Goal: Task Accomplishment & Management: Use online tool/utility

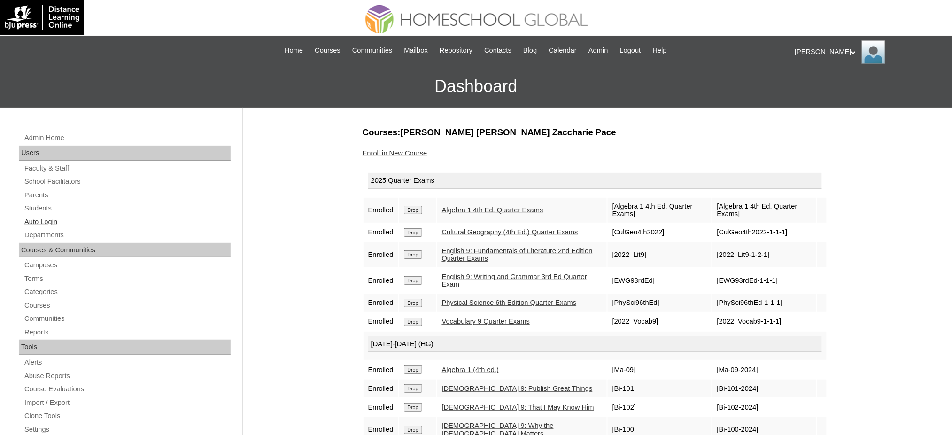
click at [39, 223] on link "Auto Login" at bounding box center [126, 222] width 207 height 12
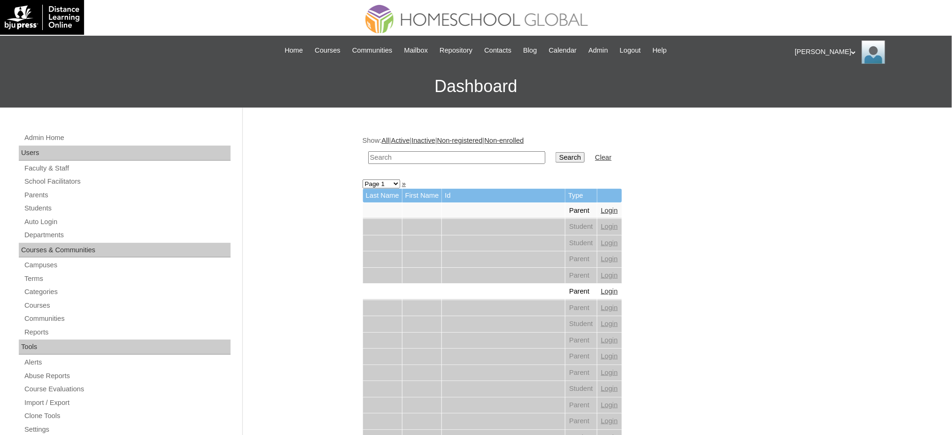
click at [473, 154] on input "text" at bounding box center [456, 157] width 177 height 13
paste input "una Ary"
type input "una Ary"
click at [555, 152] on input "Search" at bounding box center [569, 157] width 29 height 10
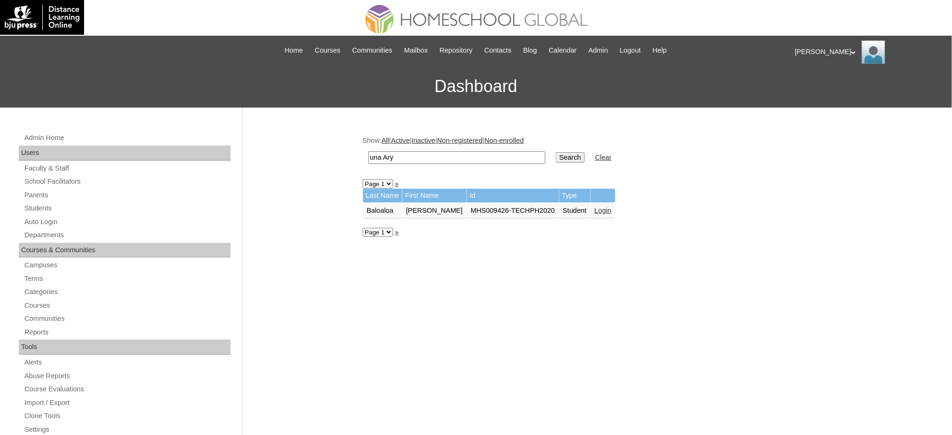
click at [594, 208] on link "Login" at bounding box center [602, 211] width 17 height 8
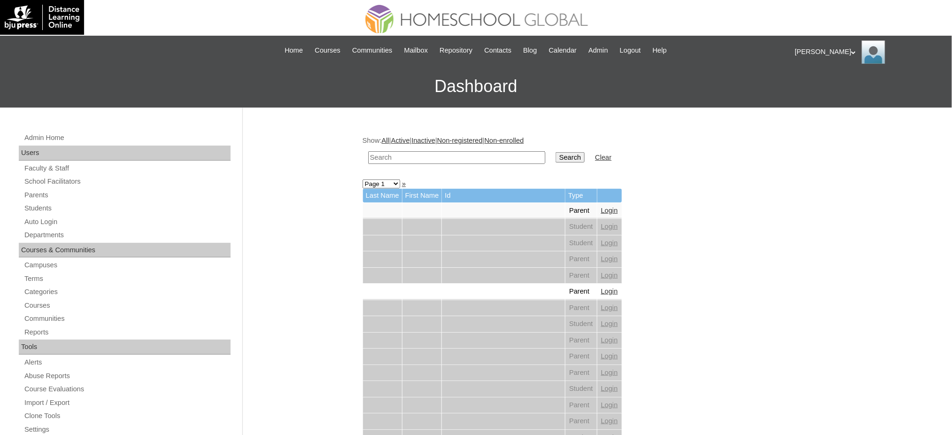
click at [459, 154] on input "text" at bounding box center [456, 157] width 177 height 13
paste input "Athena Lorraine"
type input "Athena Lorraine"
click at [555, 152] on input "Search" at bounding box center [569, 157] width 29 height 10
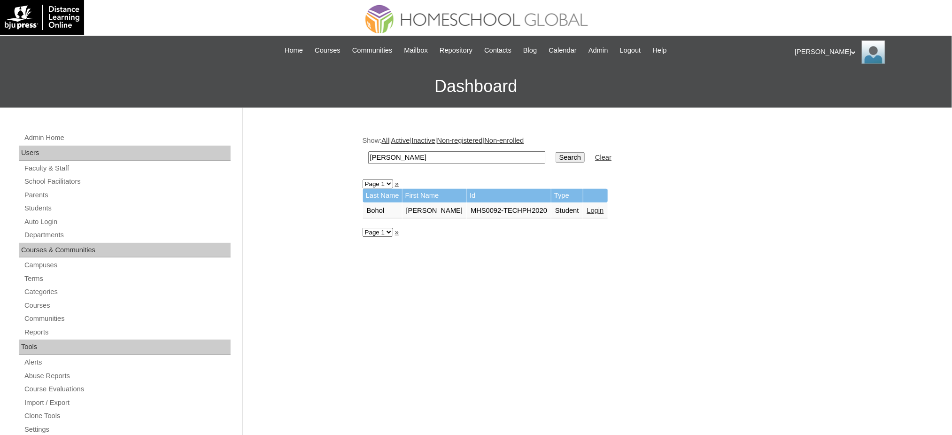
click at [587, 208] on link "Login" at bounding box center [595, 211] width 17 height 8
